Goal: Transaction & Acquisition: Obtain resource

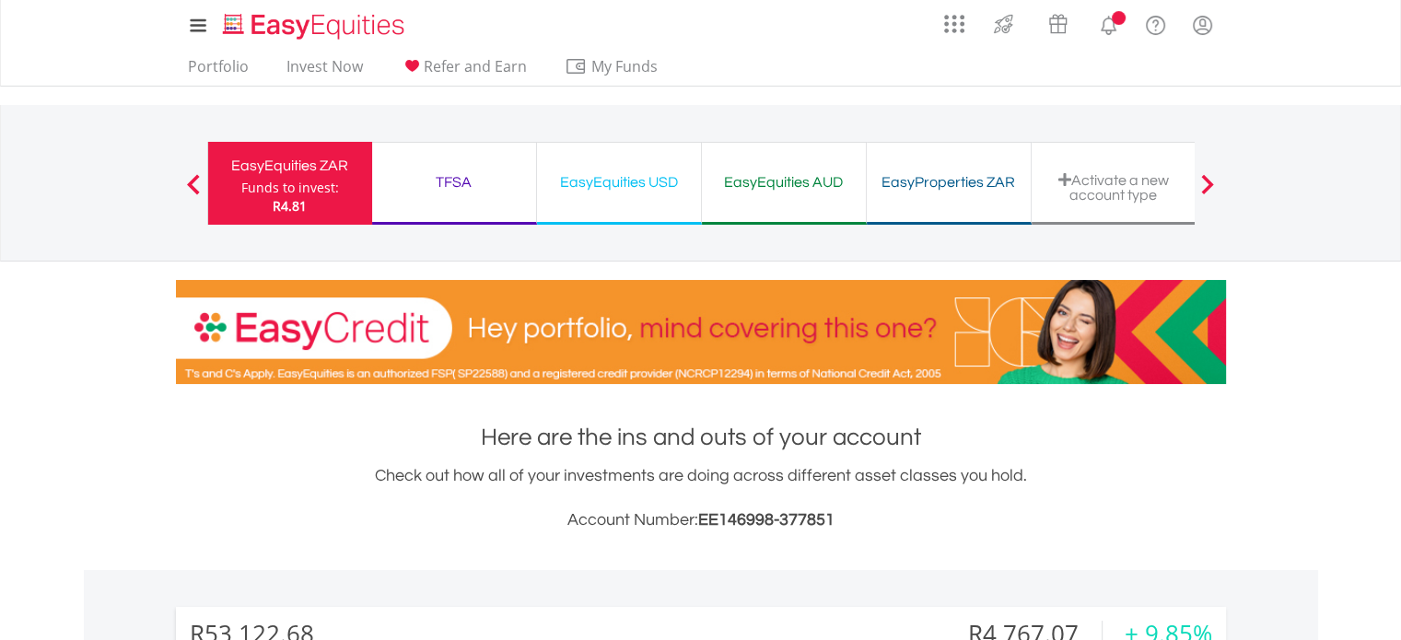
scroll to position [177, 350]
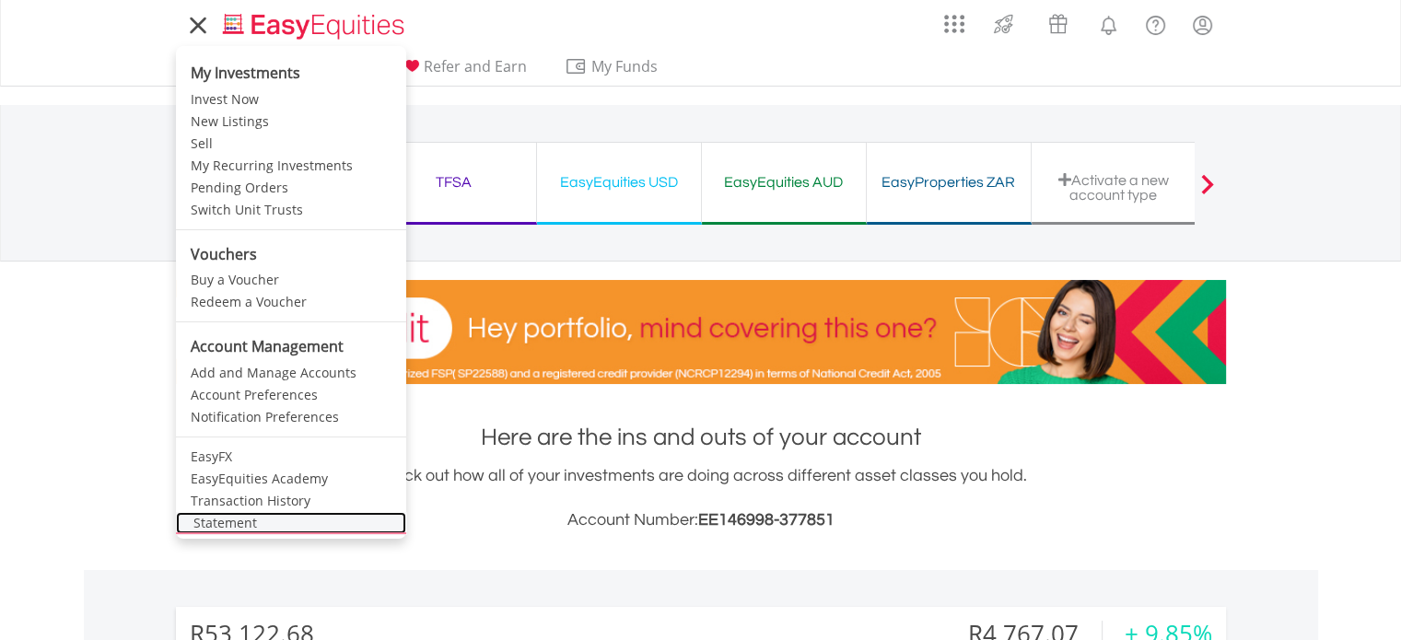
click at [234, 516] on link "Statement" at bounding box center [291, 523] width 230 height 22
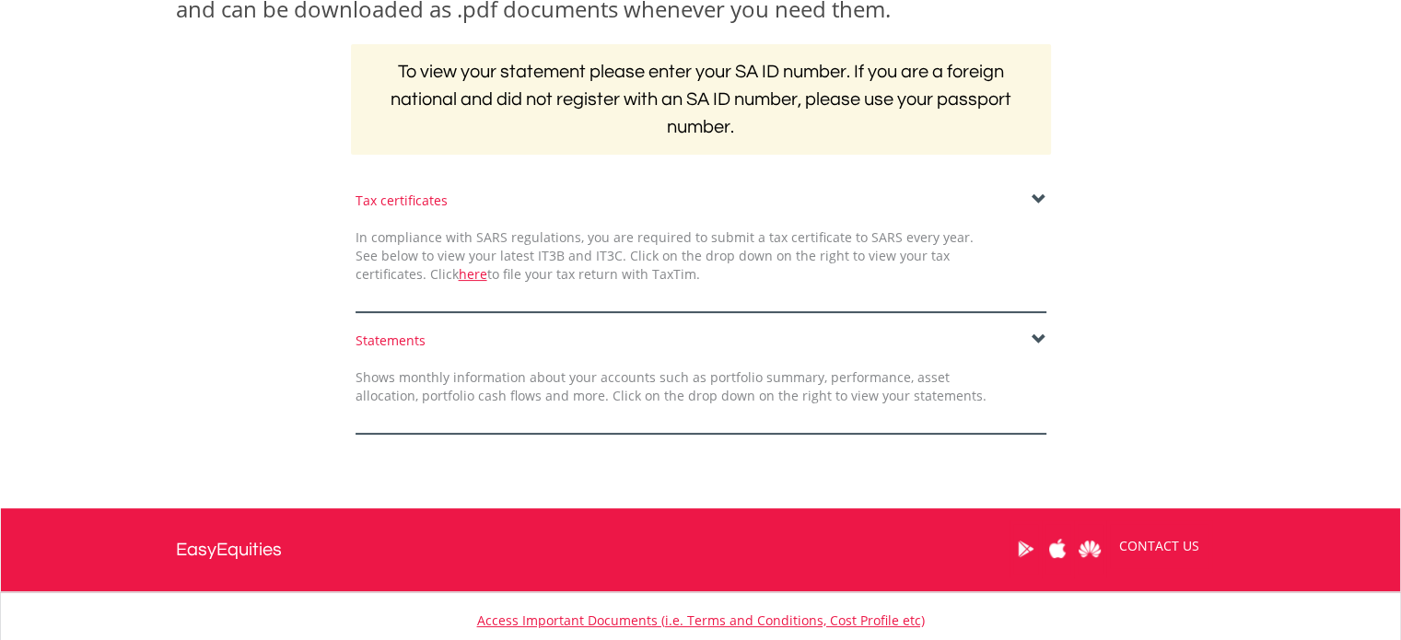
scroll to position [328, 0]
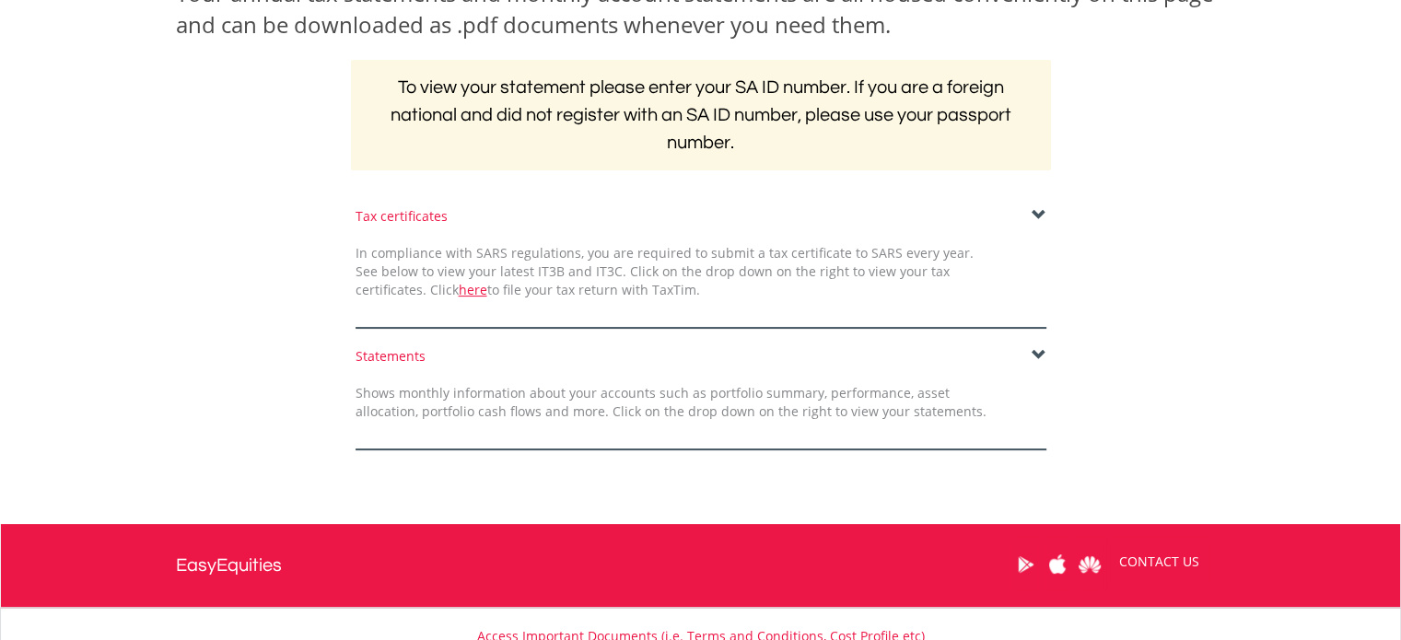
click at [1035, 355] on span at bounding box center [1038, 355] width 15 height 15
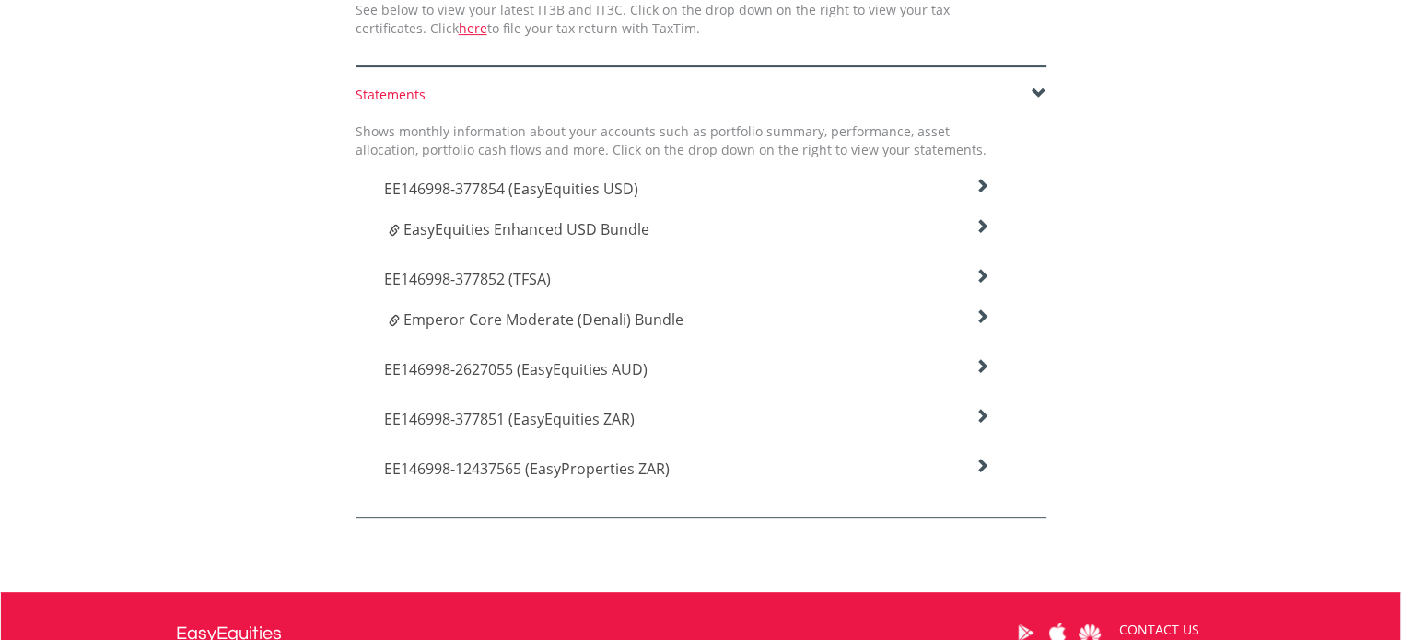
scroll to position [595, 0]
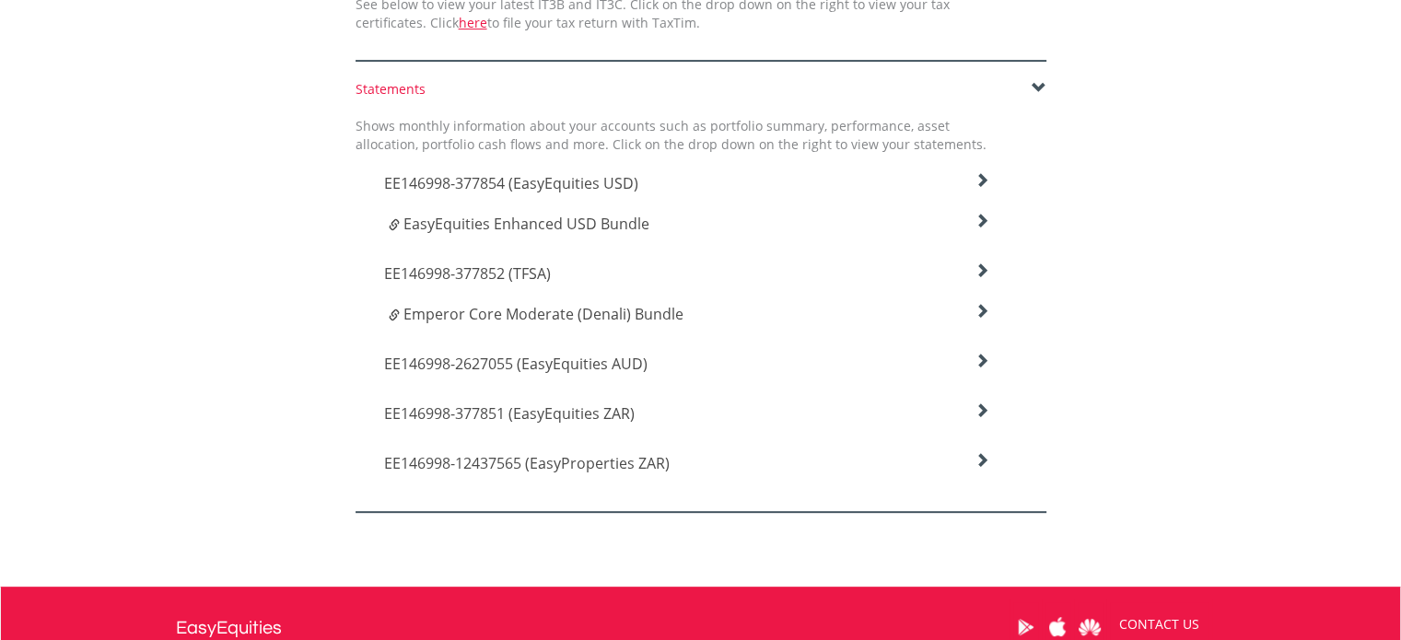
click at [974, 360] on icon at bounding box center [981, 361] width 15 height 15
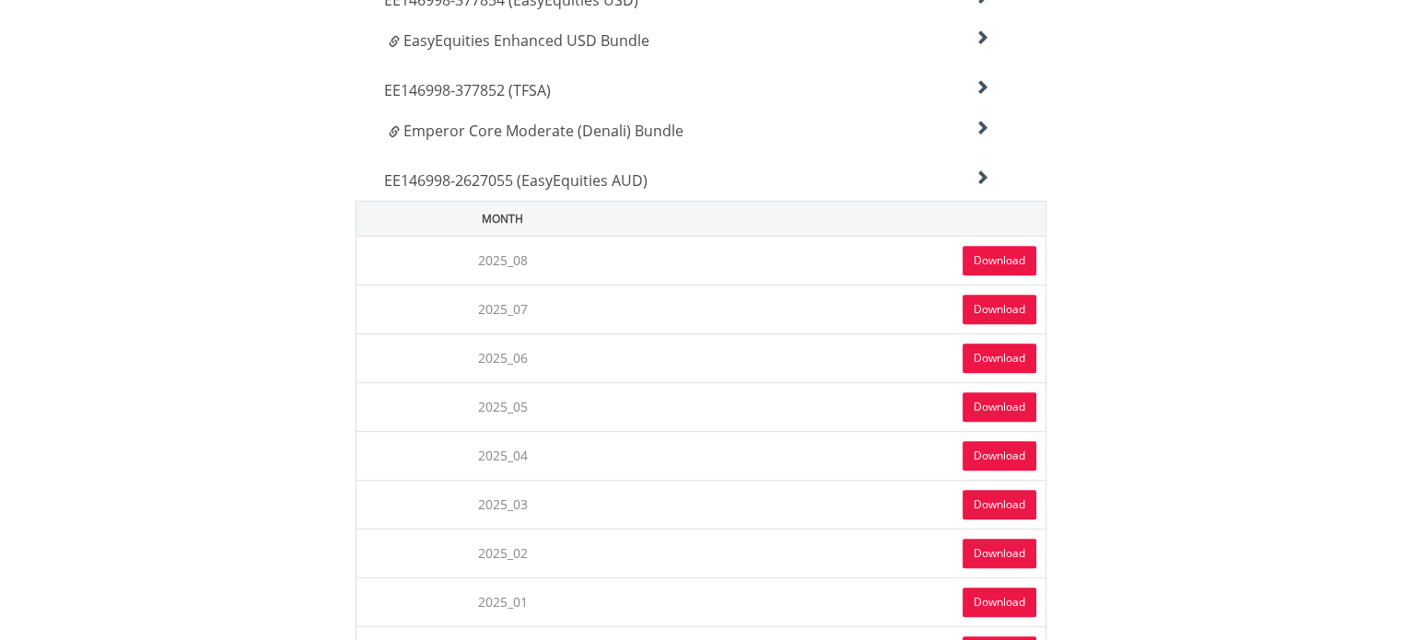
scroll to position [799, 0]
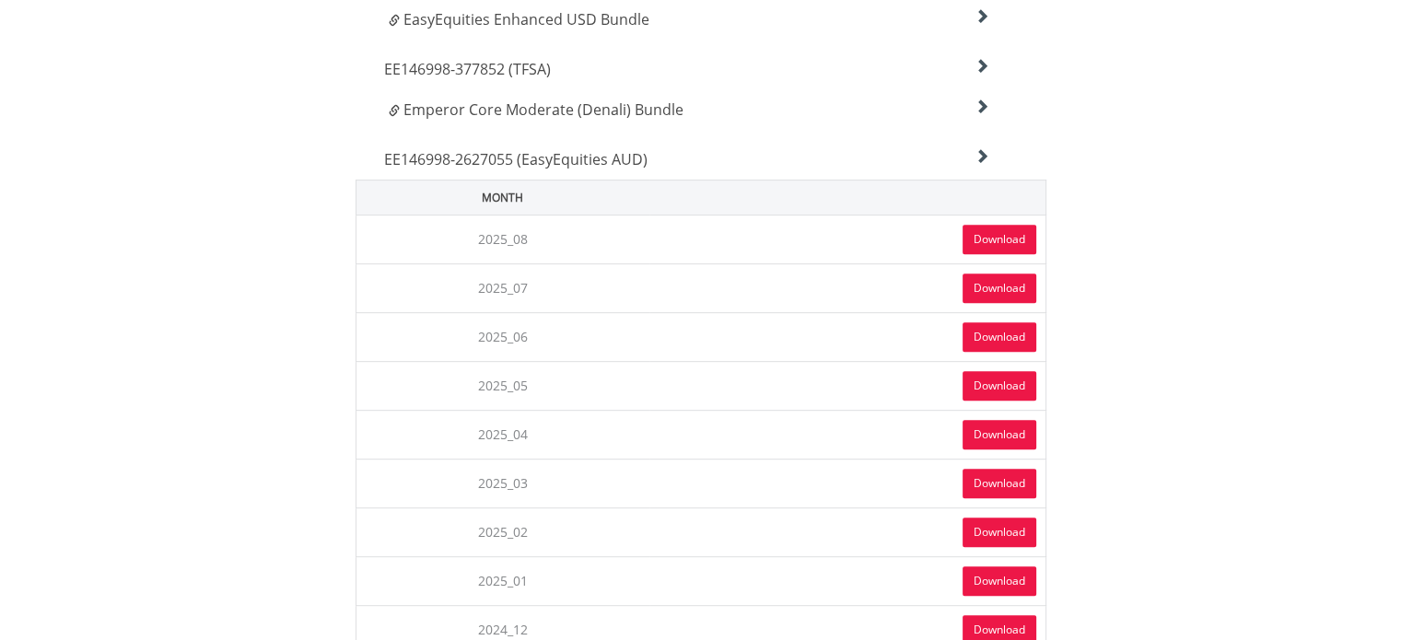
click at [982, 231] on link "Download" at bounding box center [999, 239] width 74 height 29
click at [973, 279] on link "Download" at bounding box center [999, 287] width 74 height 29
click at [995, 335] on link "Download" at bounding box center [999, 336] width 74 height 29
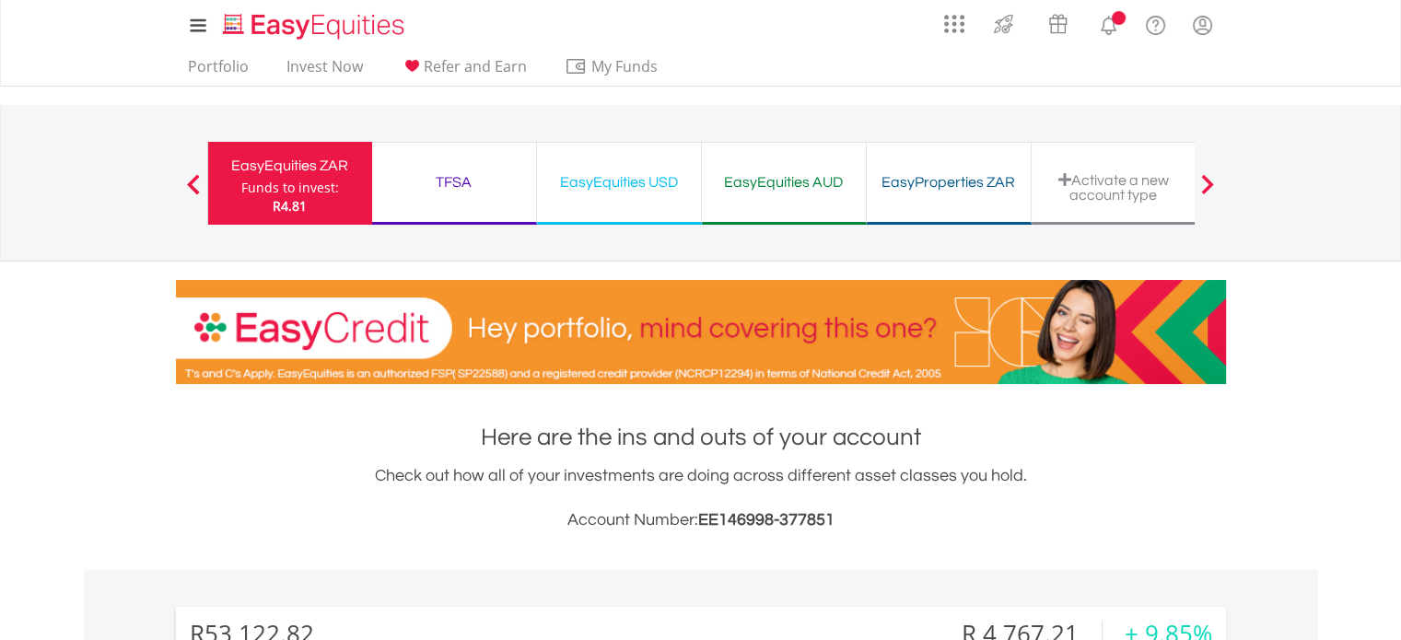
scroll to position [177, 350]
click at [1206, 178] on span at bounding box center [1207, 184] width 13 height 20
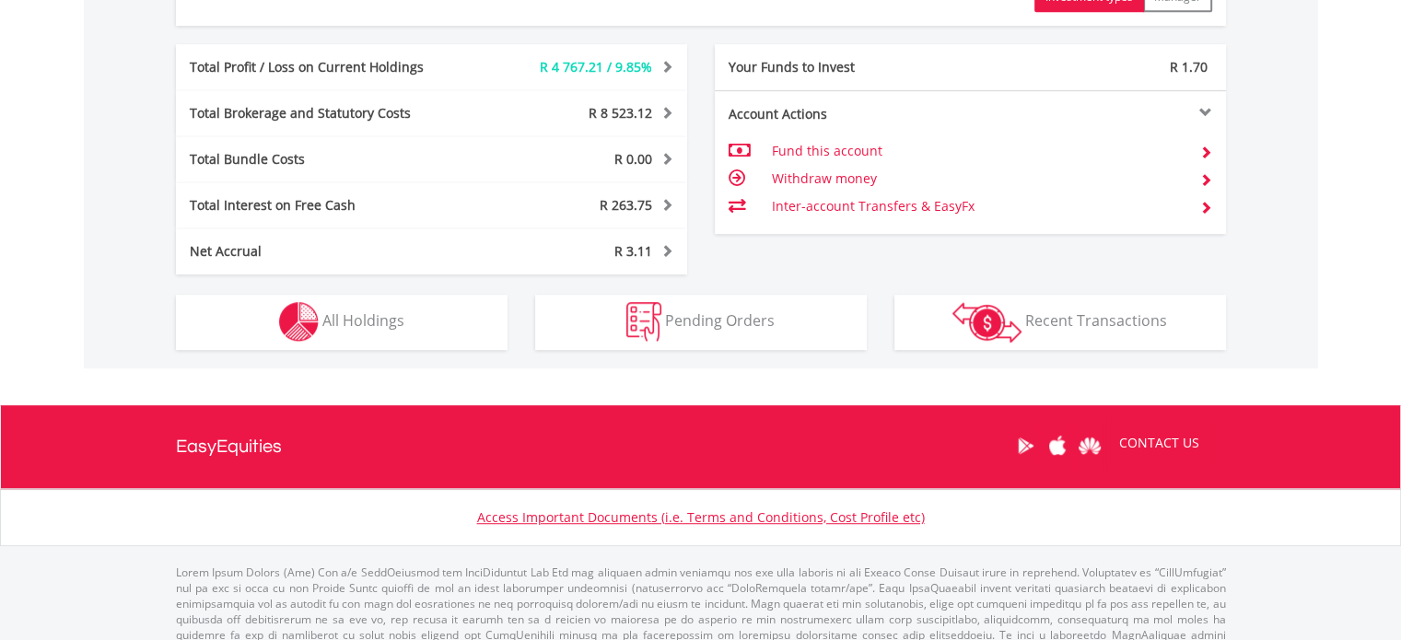
scroll to position [1063, 0]
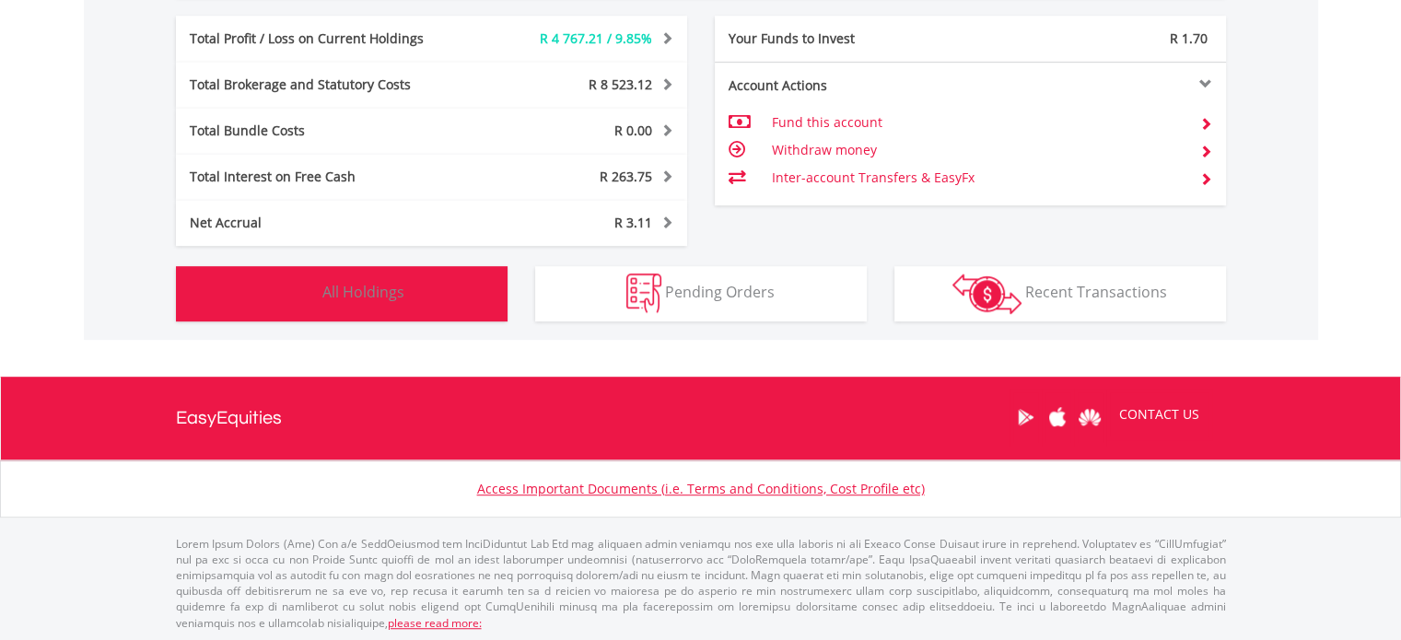
click at [456, 306] on button "Holdings All Holdings" at bounding box center [341, 293] width 331 height 55
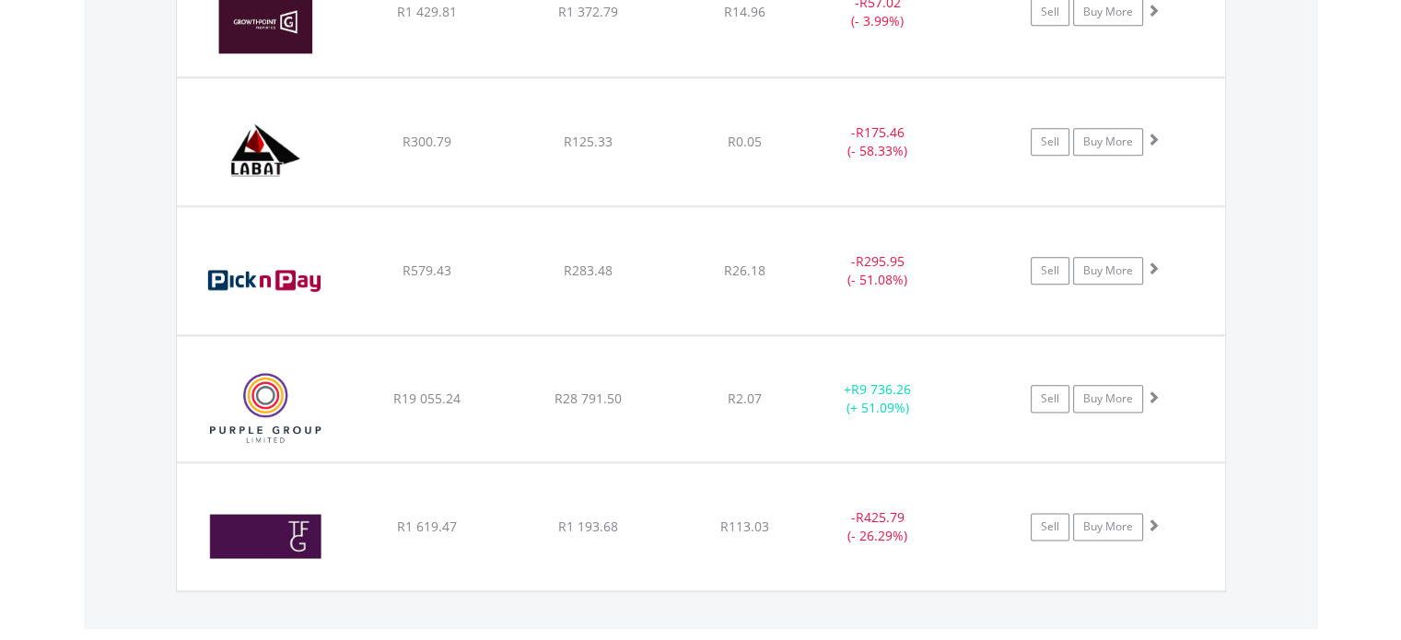
scroll to position [2244, 0]
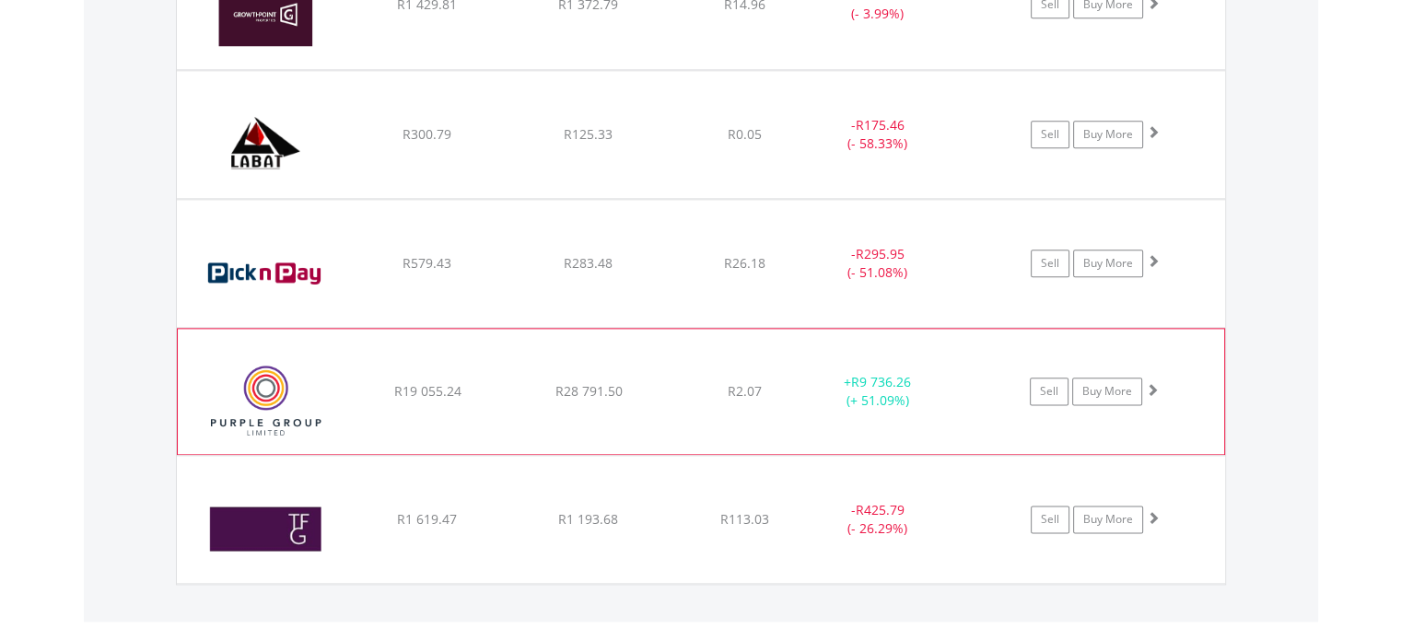
click at [1152, 391] on span at bounding box center [1151, 389] width 13 height 13
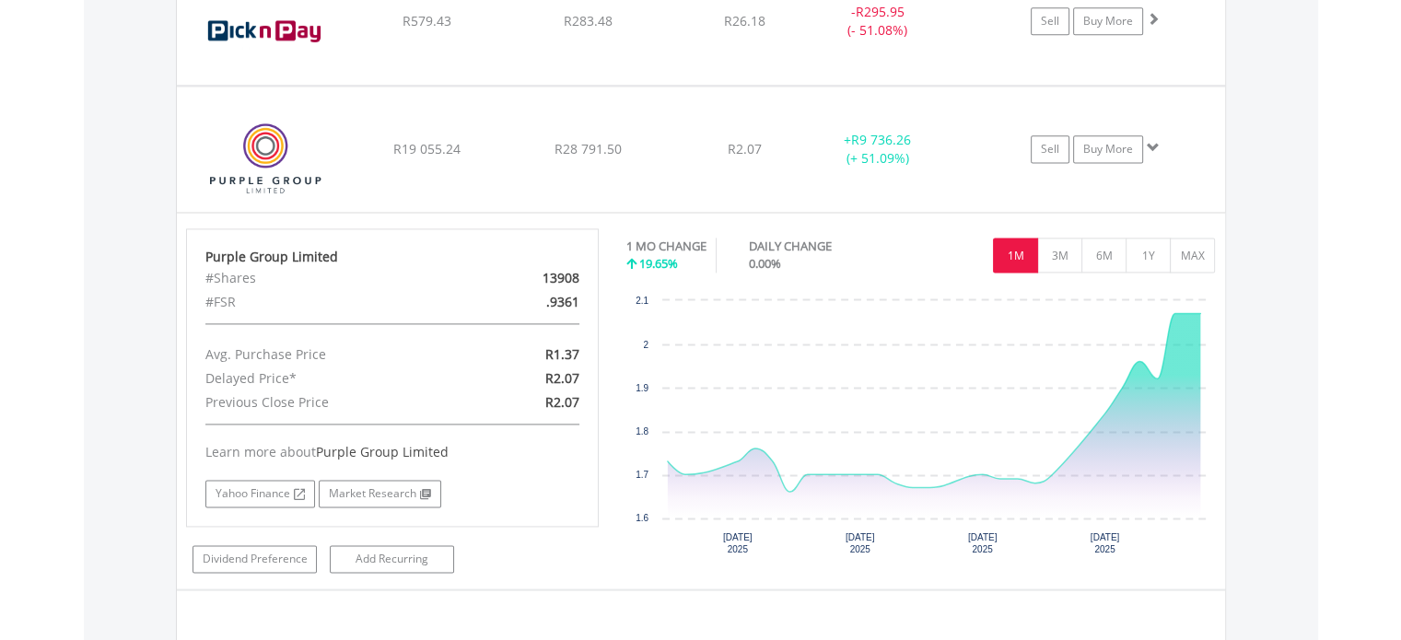
scroll to position [2490, 0]
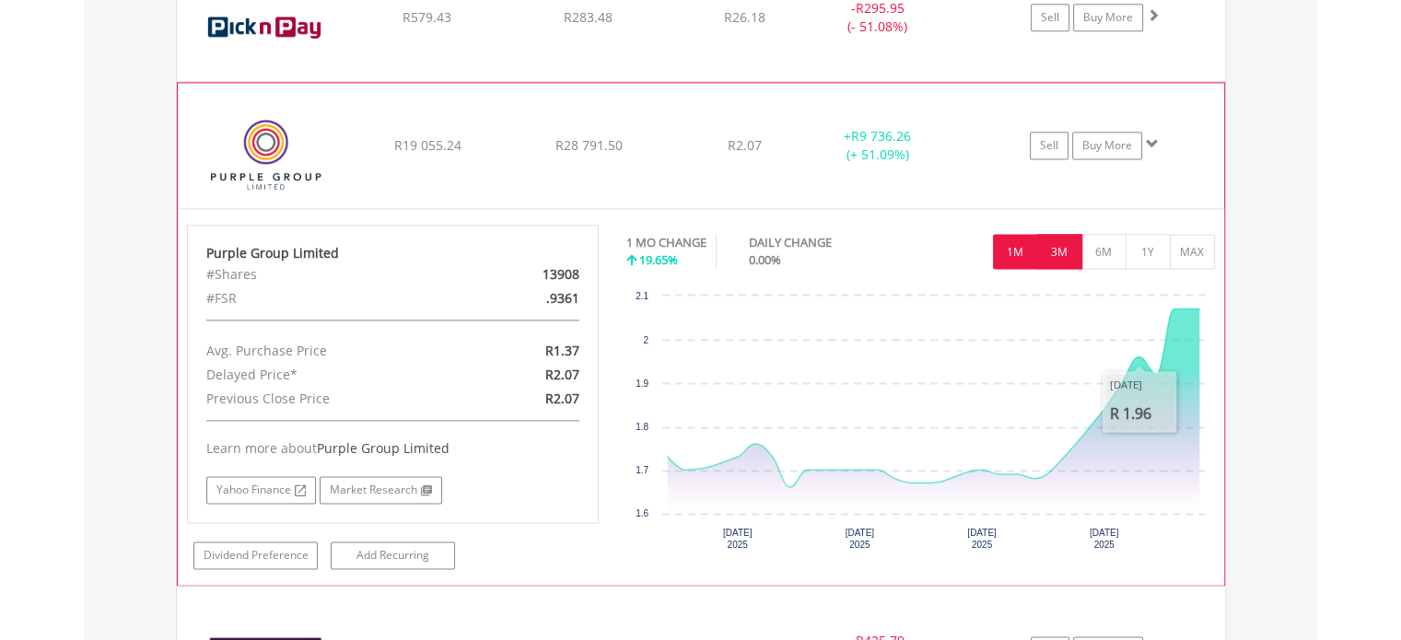
click at [1064, 248] on button "3M" at bounding box center [1059, 251] width 45 height 35
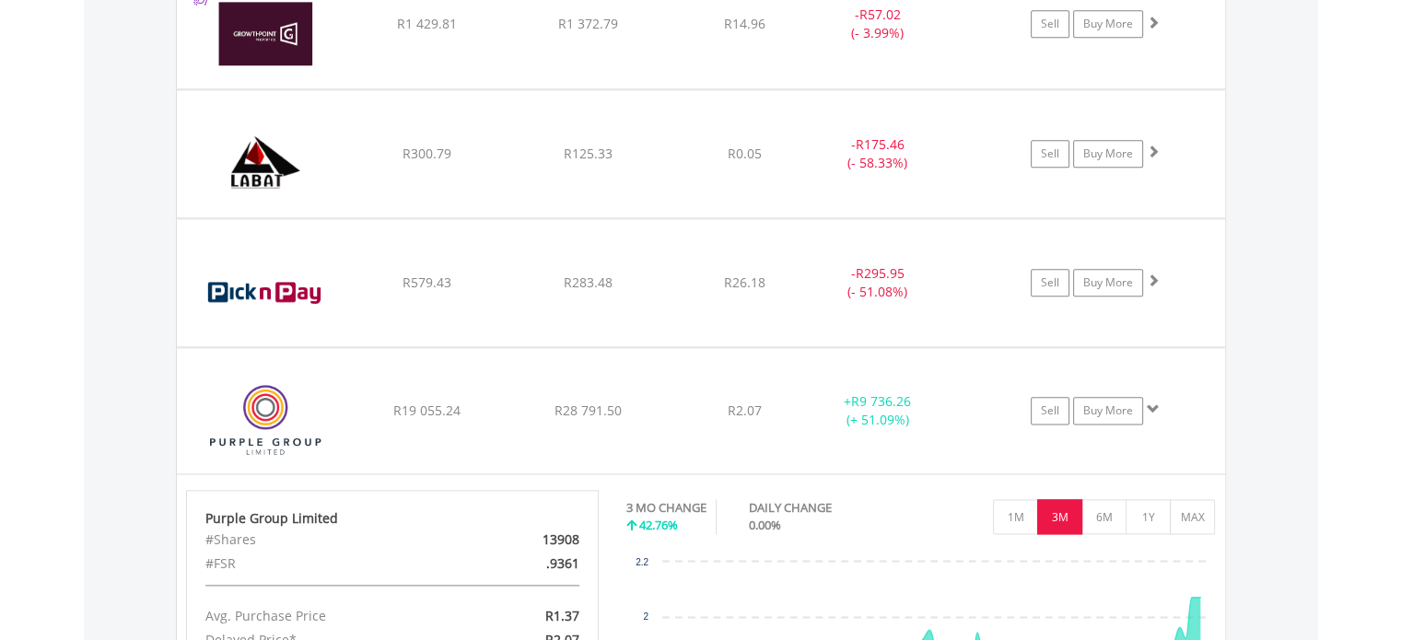
scroll to position [2221, 0]
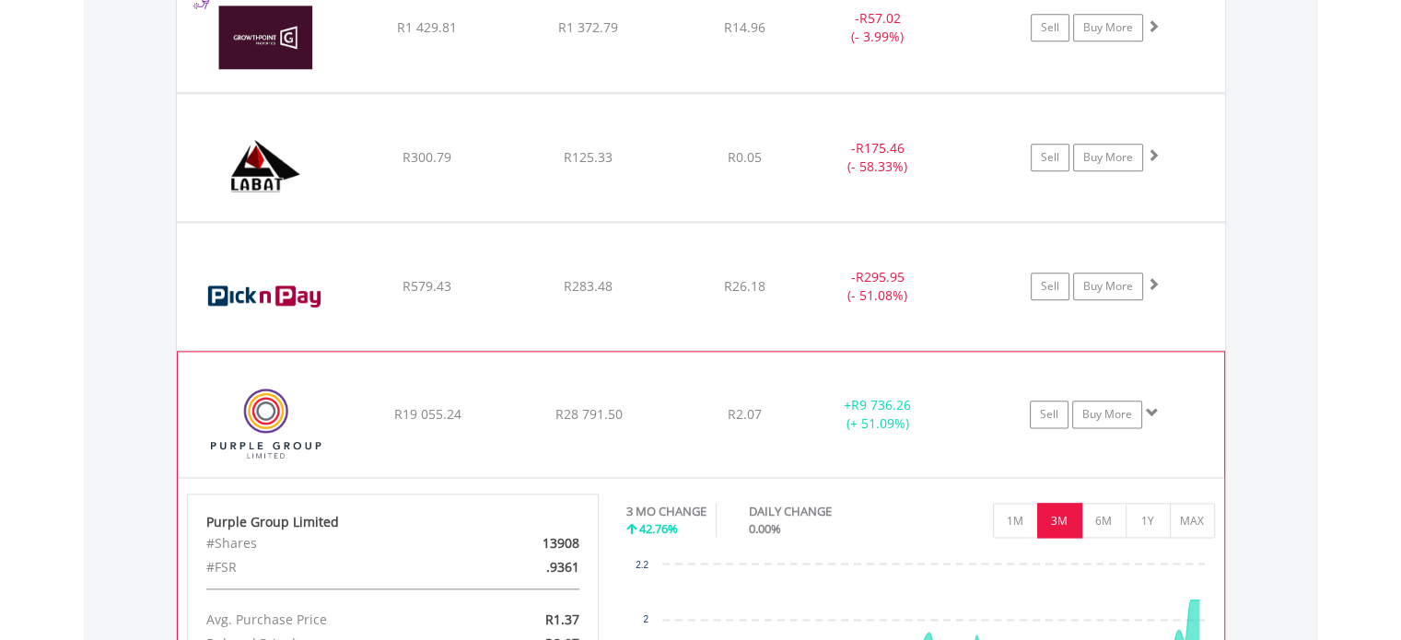
click at [1153, 408] on span at bounding box center [1151, 412] width 13 height 13
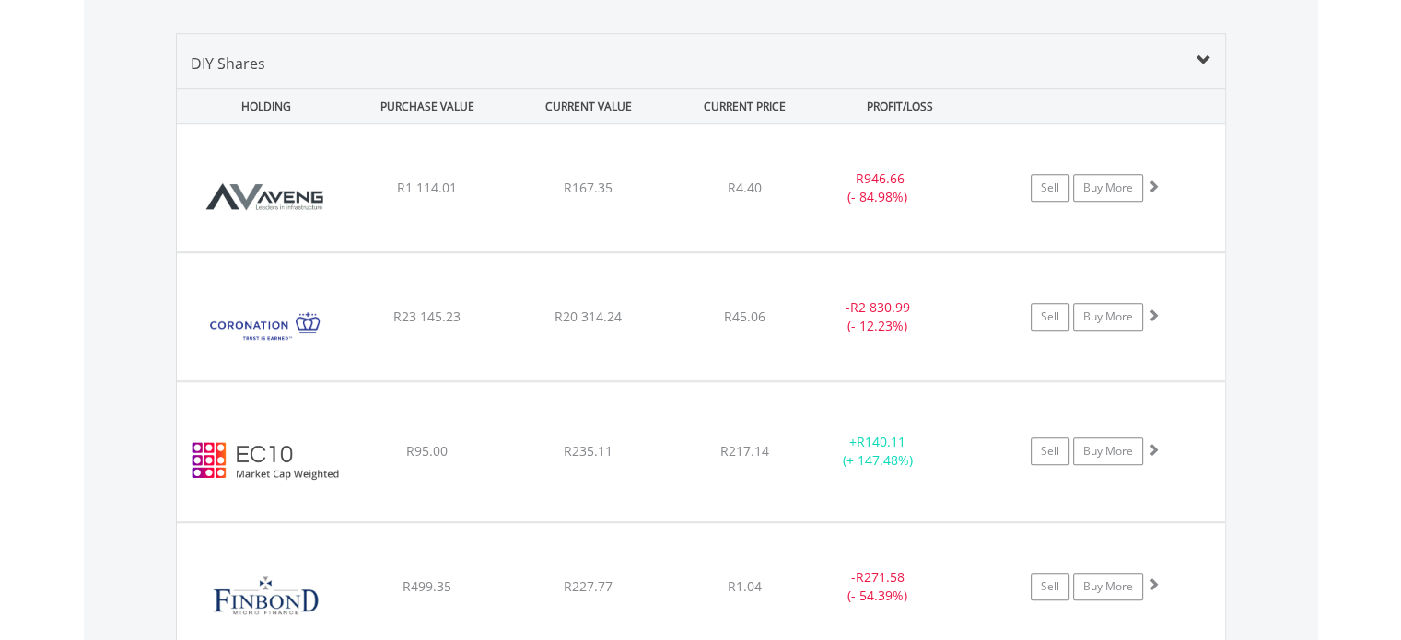
scroll to position [1391, 0]
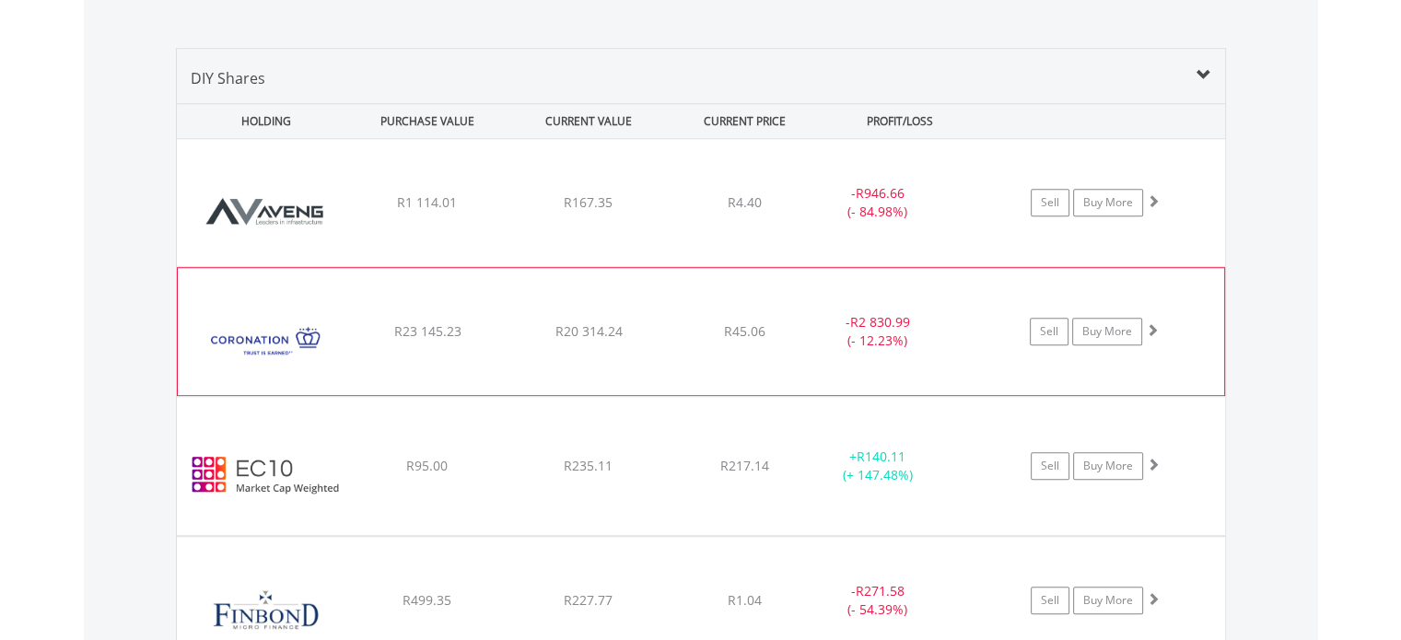
click at [1152, 331] on span at bounding box center [1151, 329] width 13 height 13
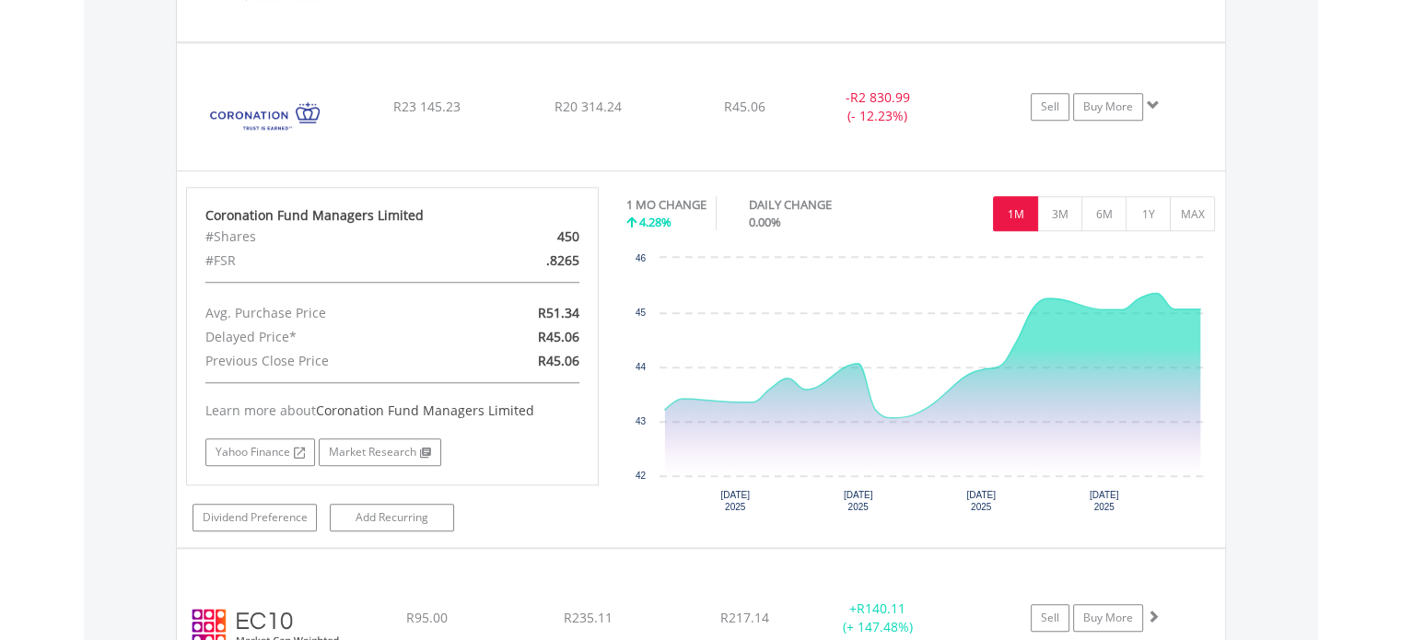
scroll to position [1633, 0]
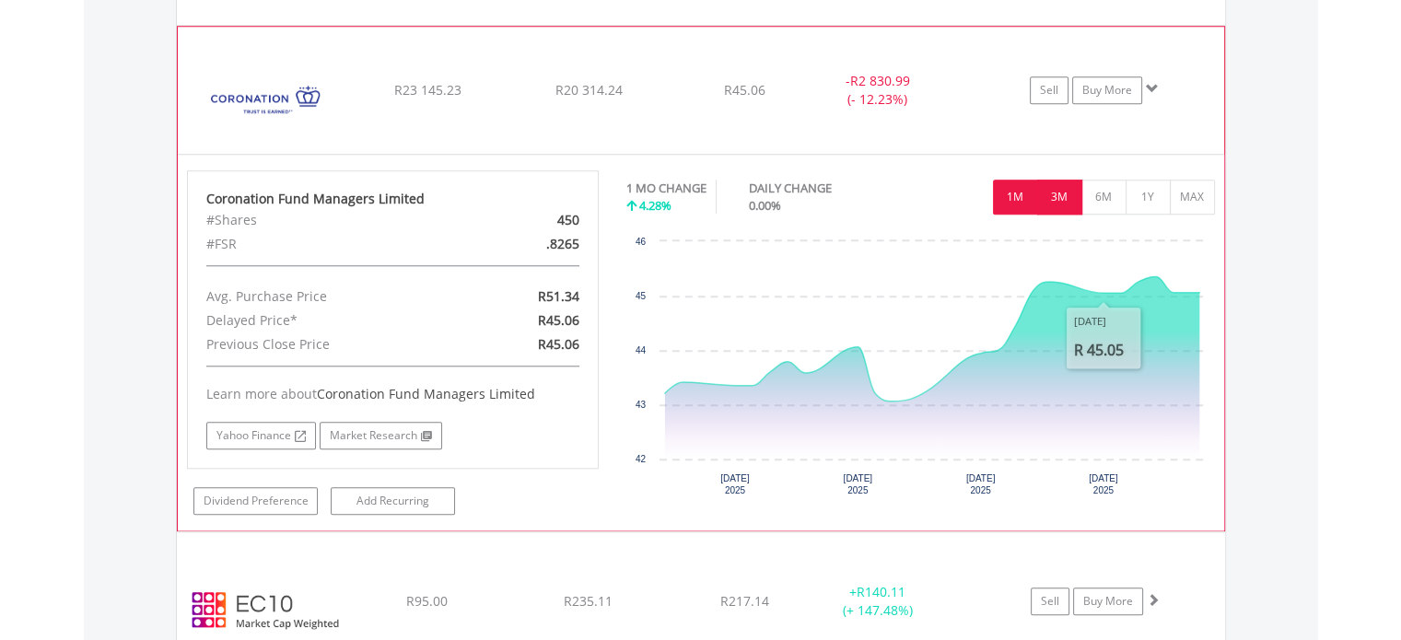
click at [1062, 198] on button "3M" at bounding box center [1059, 197] width 45 height 35
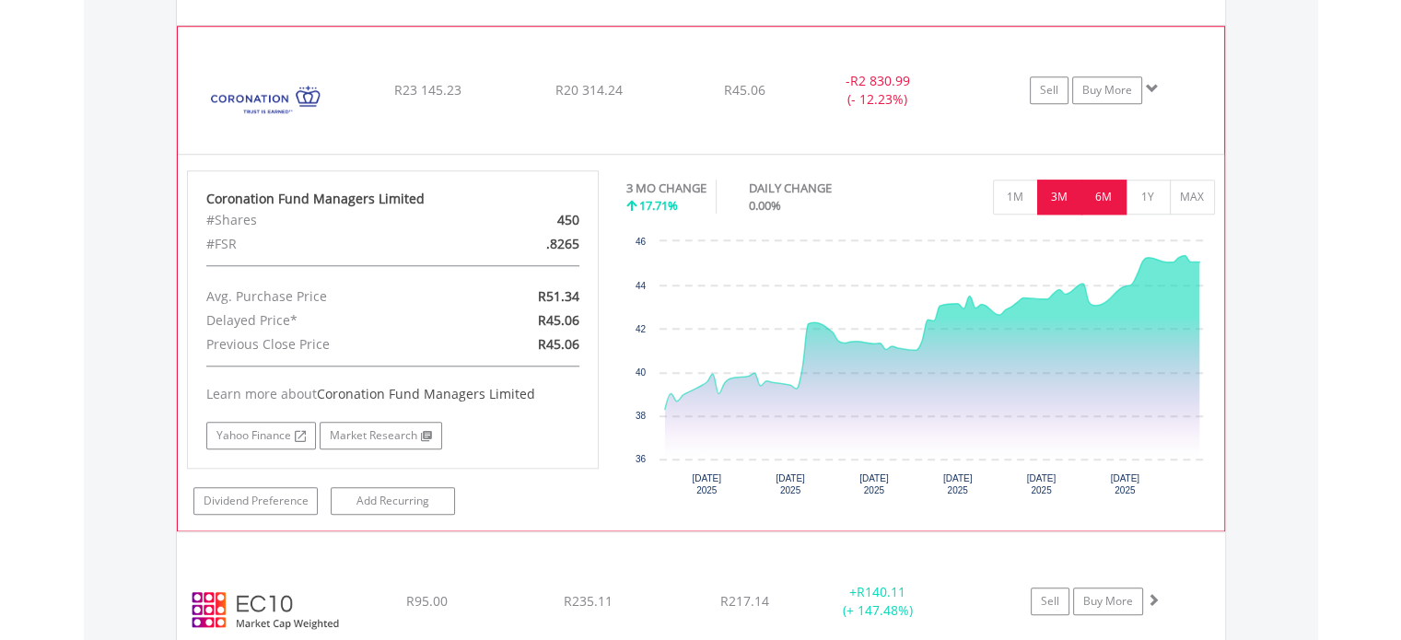
click at [1112, 203] on button "6M" at bounding box center [1103, 197] width 45 height 35
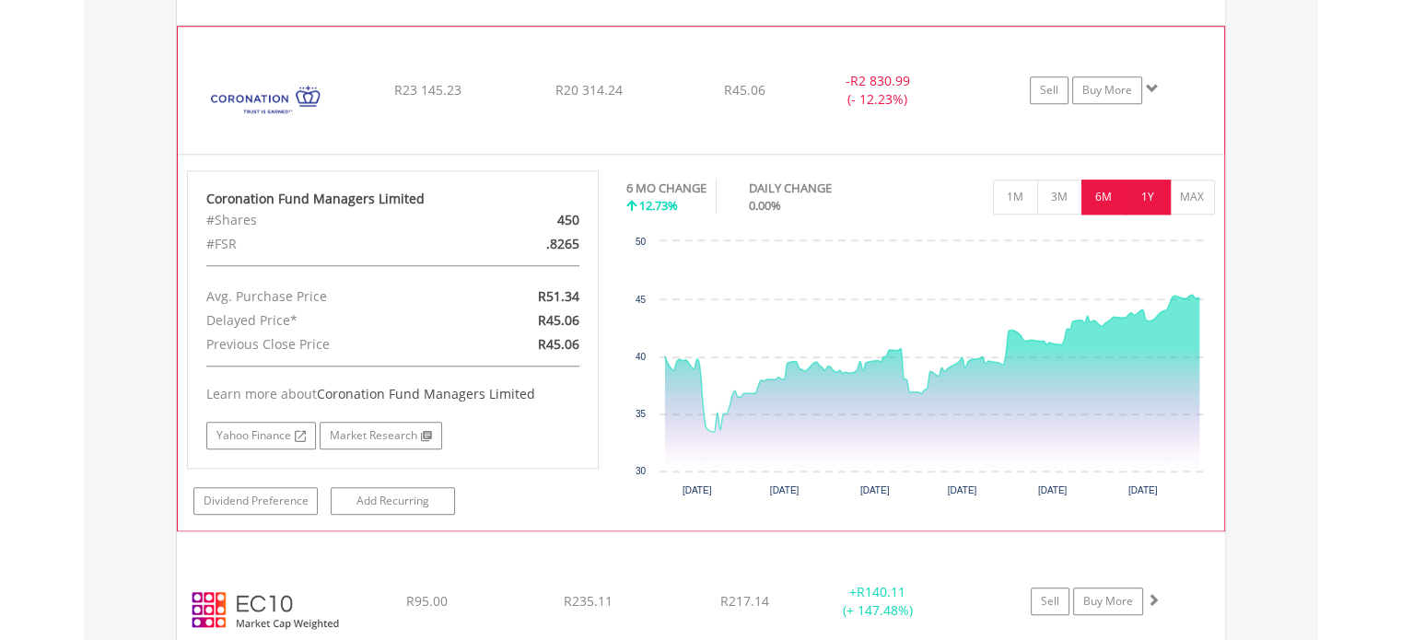
click at [1134, 205] on button "1Y" at bounding box center [1147, 197] width 45 height 35
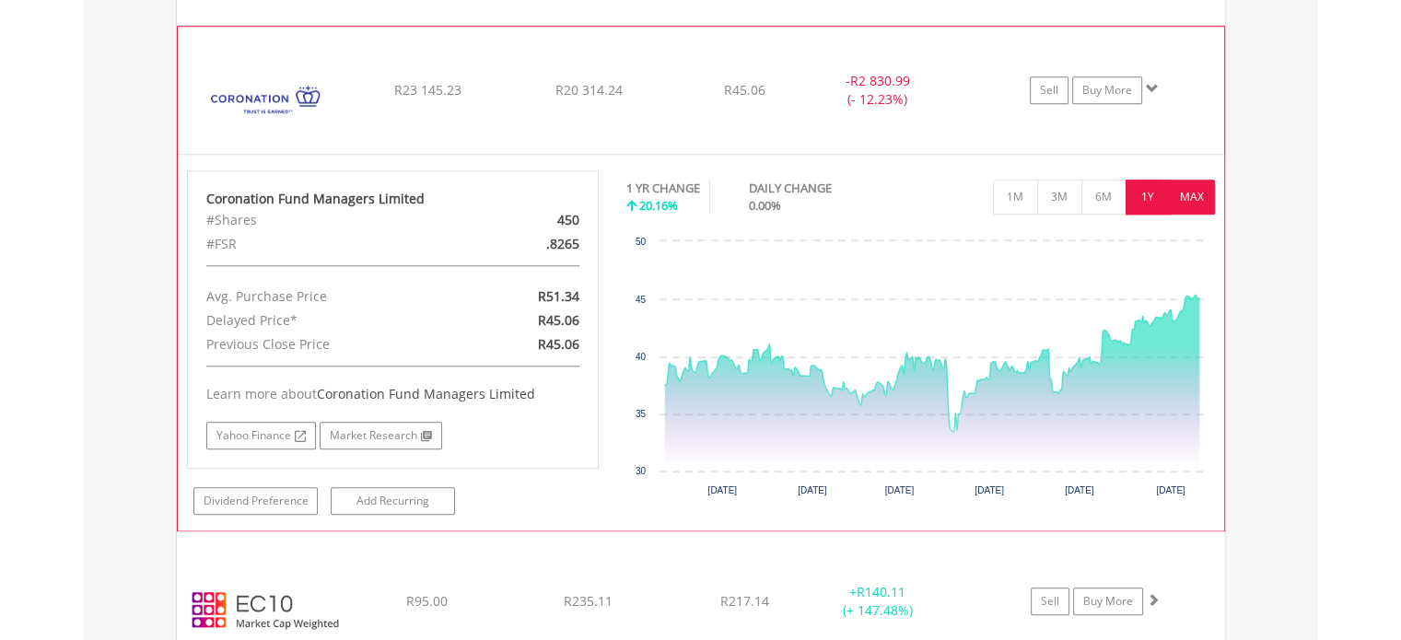
click at [1192, 199] on button "MAX" at bounding box center [1191, 197] width 45 height 35
